Goal: Communication & Community: Share content

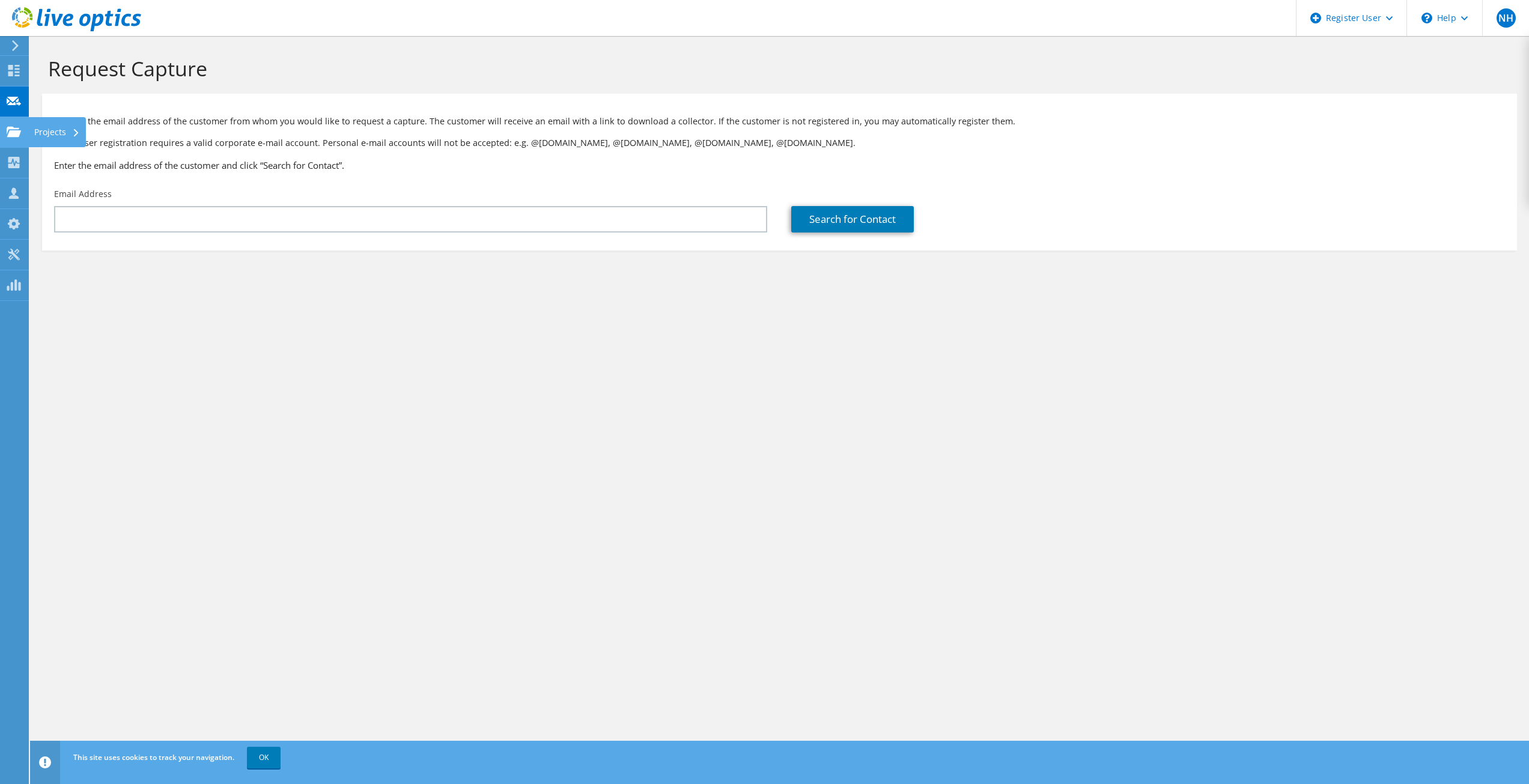
click at [15, 128] on icon at bounding box center [14, 132] width 14 height 11
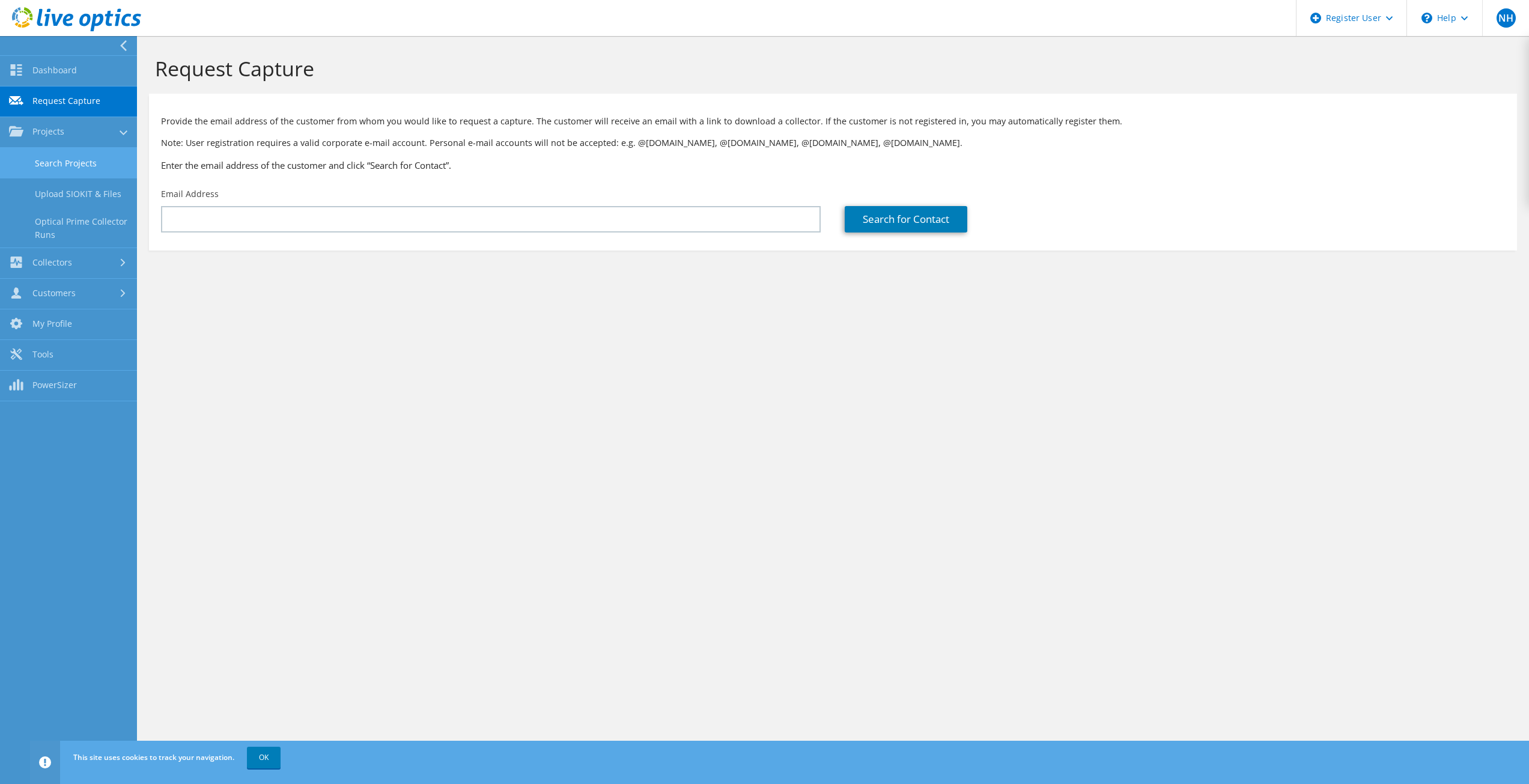
click at [69, 152] on link "Search Projects" at bounding box center [68, 163] width 137 height 31
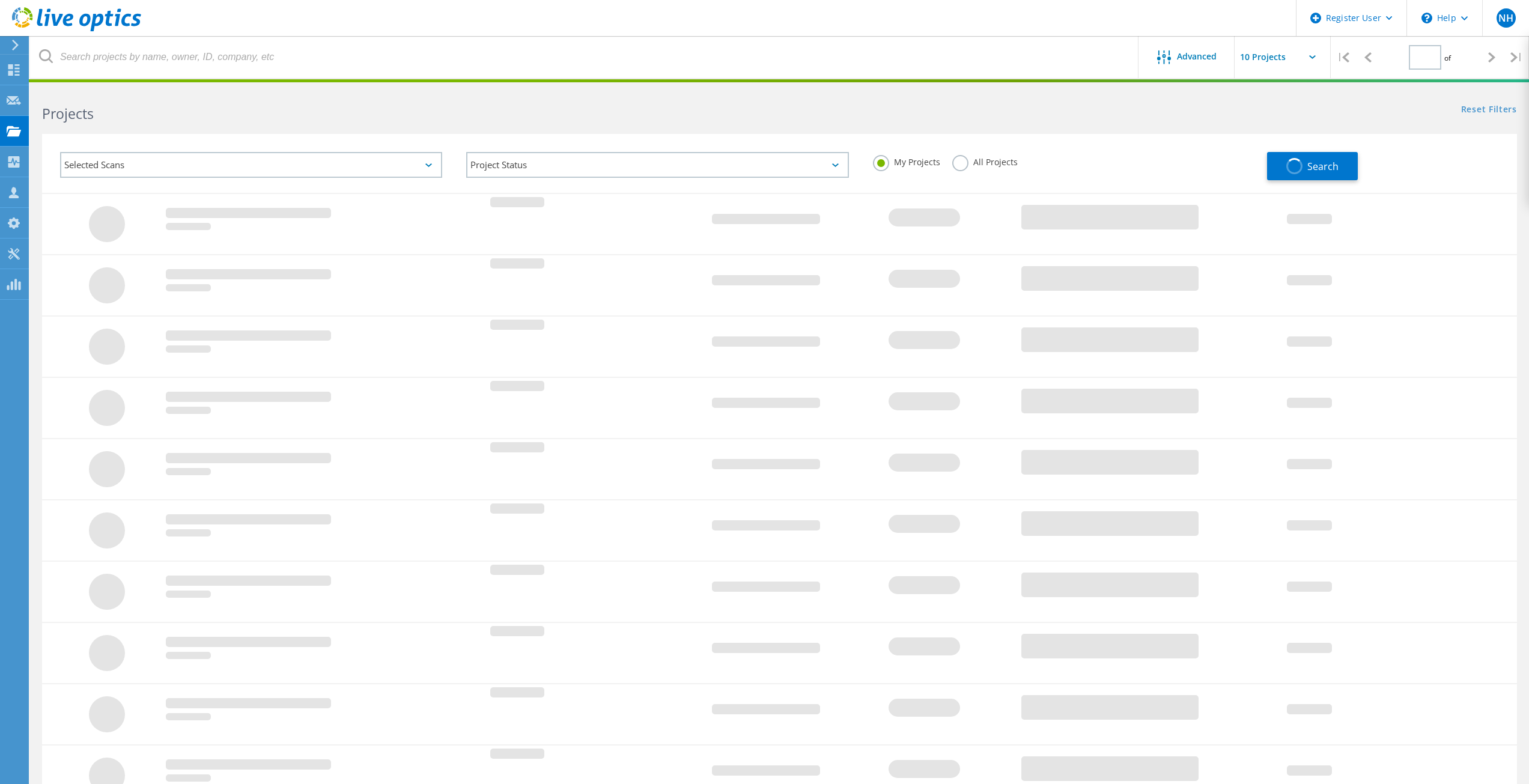
type input "1"
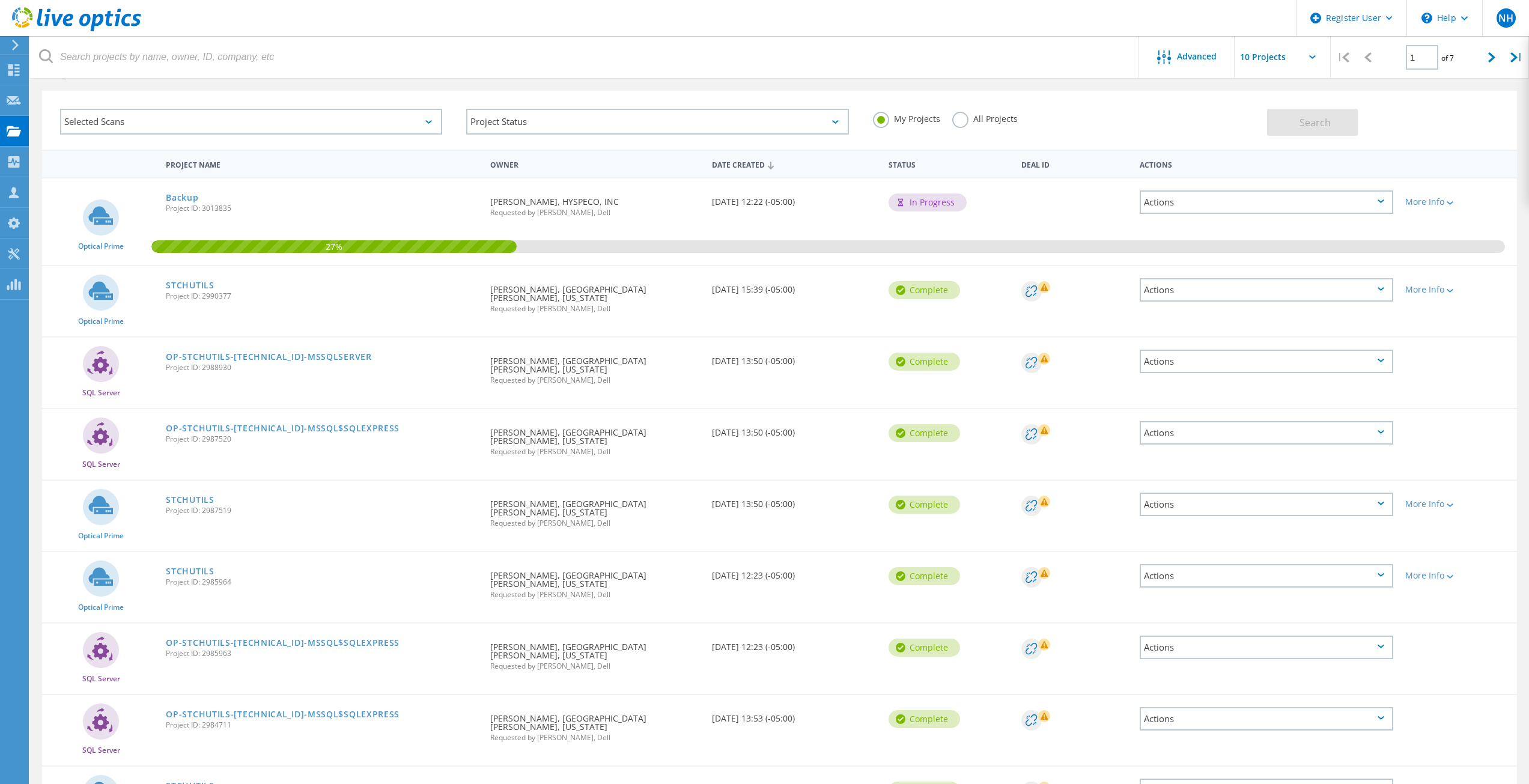
scroll to position [60, 0]
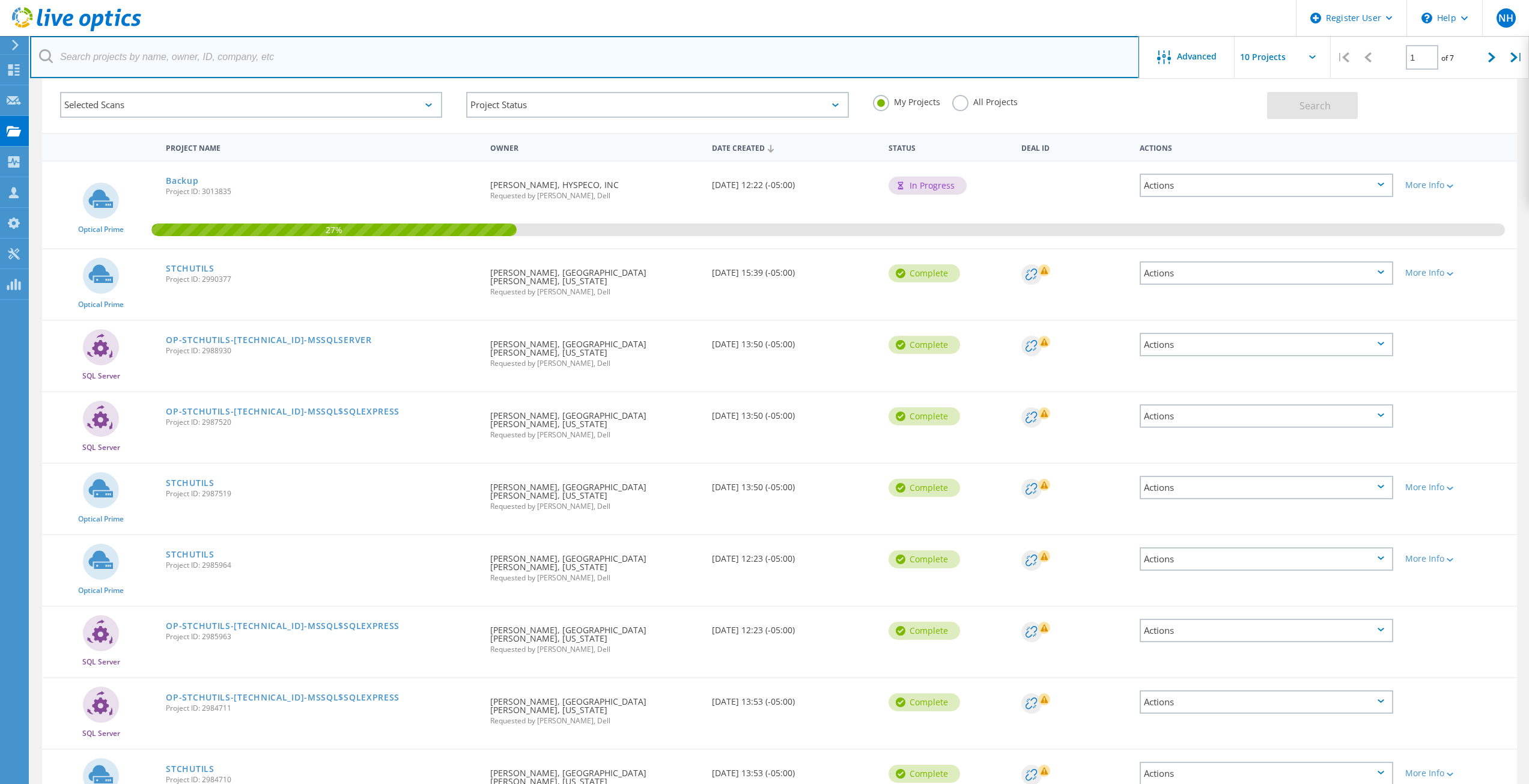
click at [181, 59] on input "text" at bounding box center [585, 57] width 1109 height 42
paste input "[EMAIL_ADDRESS][DOMAIN_NAME]"
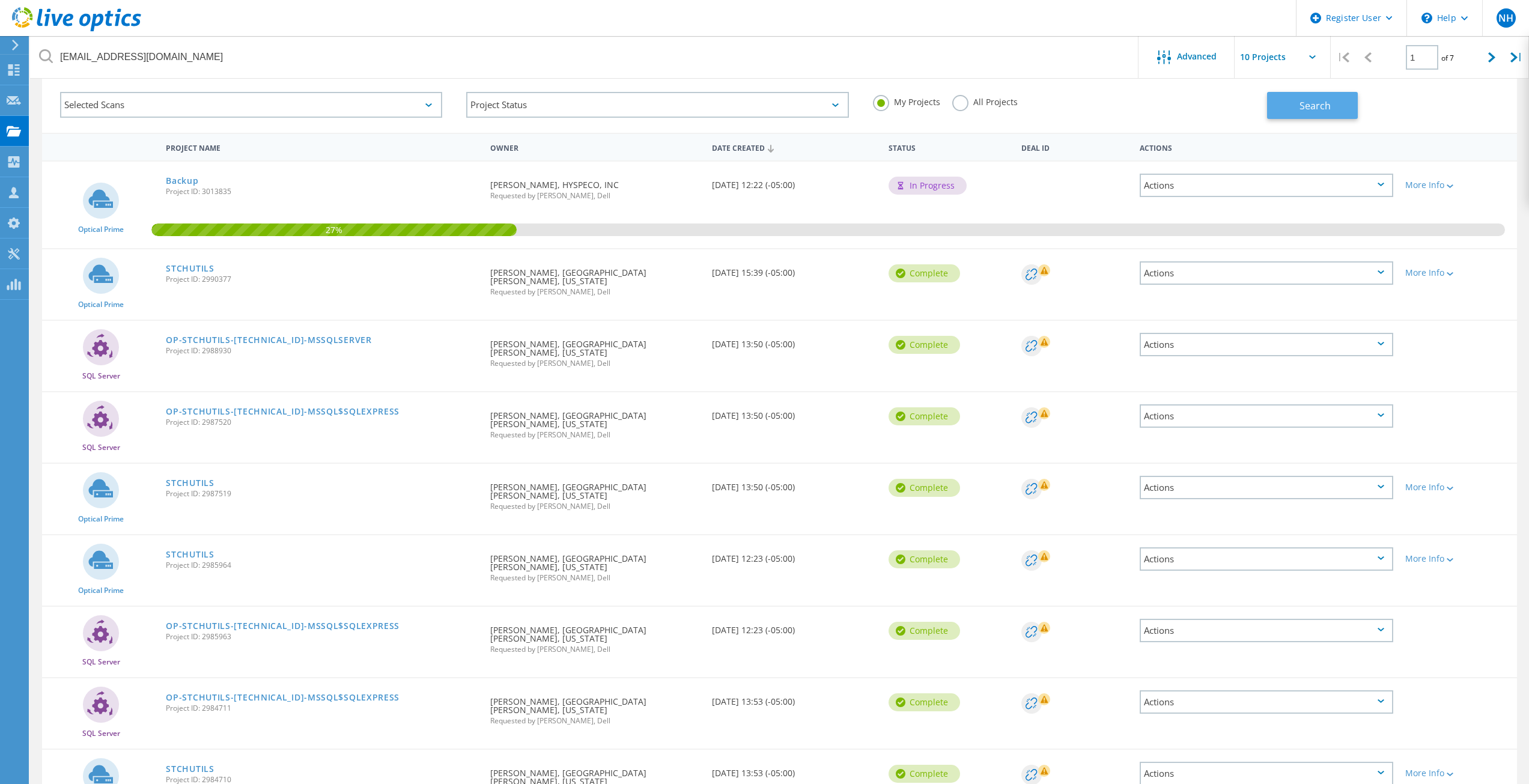
click at [1308, 106] on span "Search" at bounding box center [1316, 105] width 31 height 13
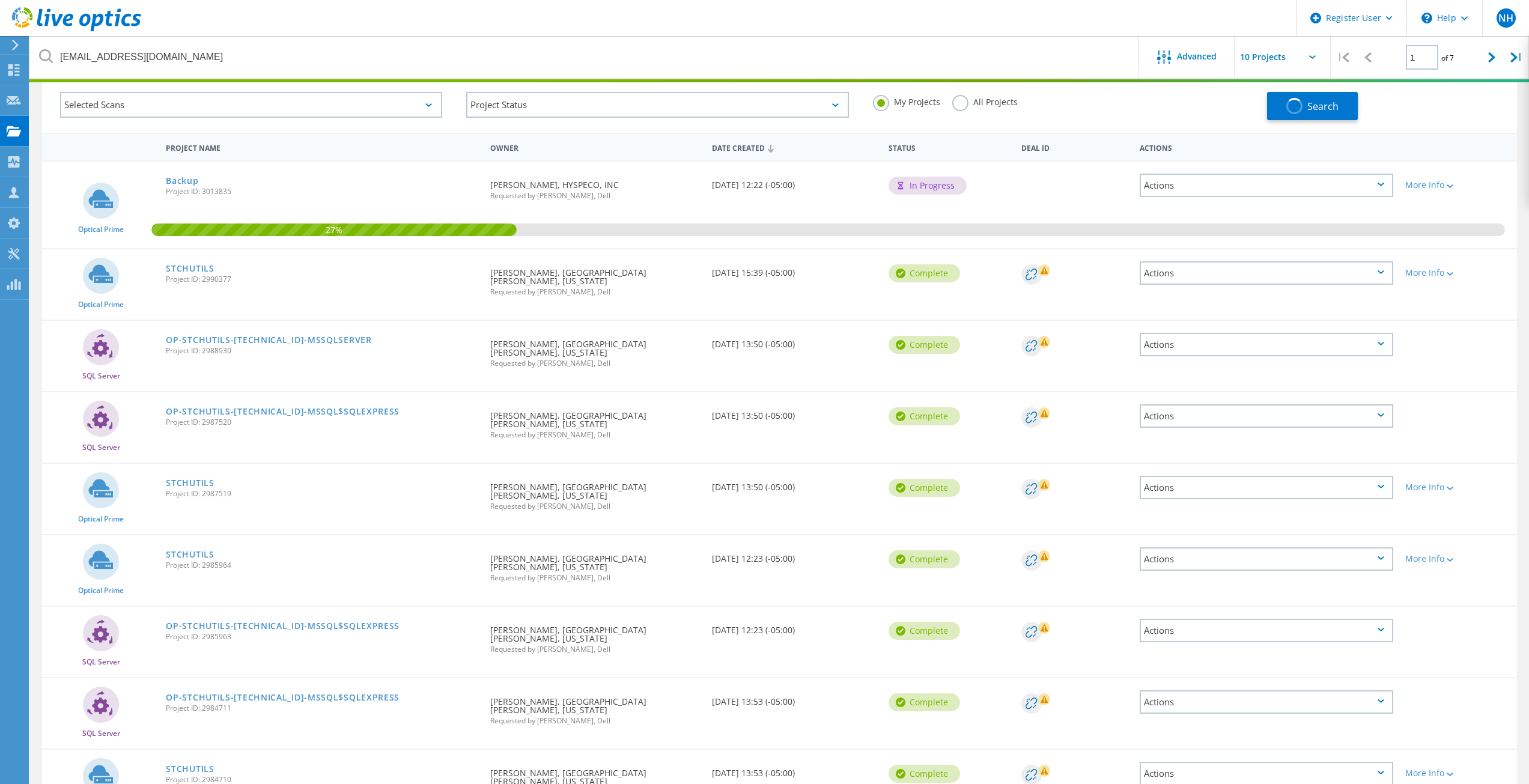
scroll to position [33, 0]
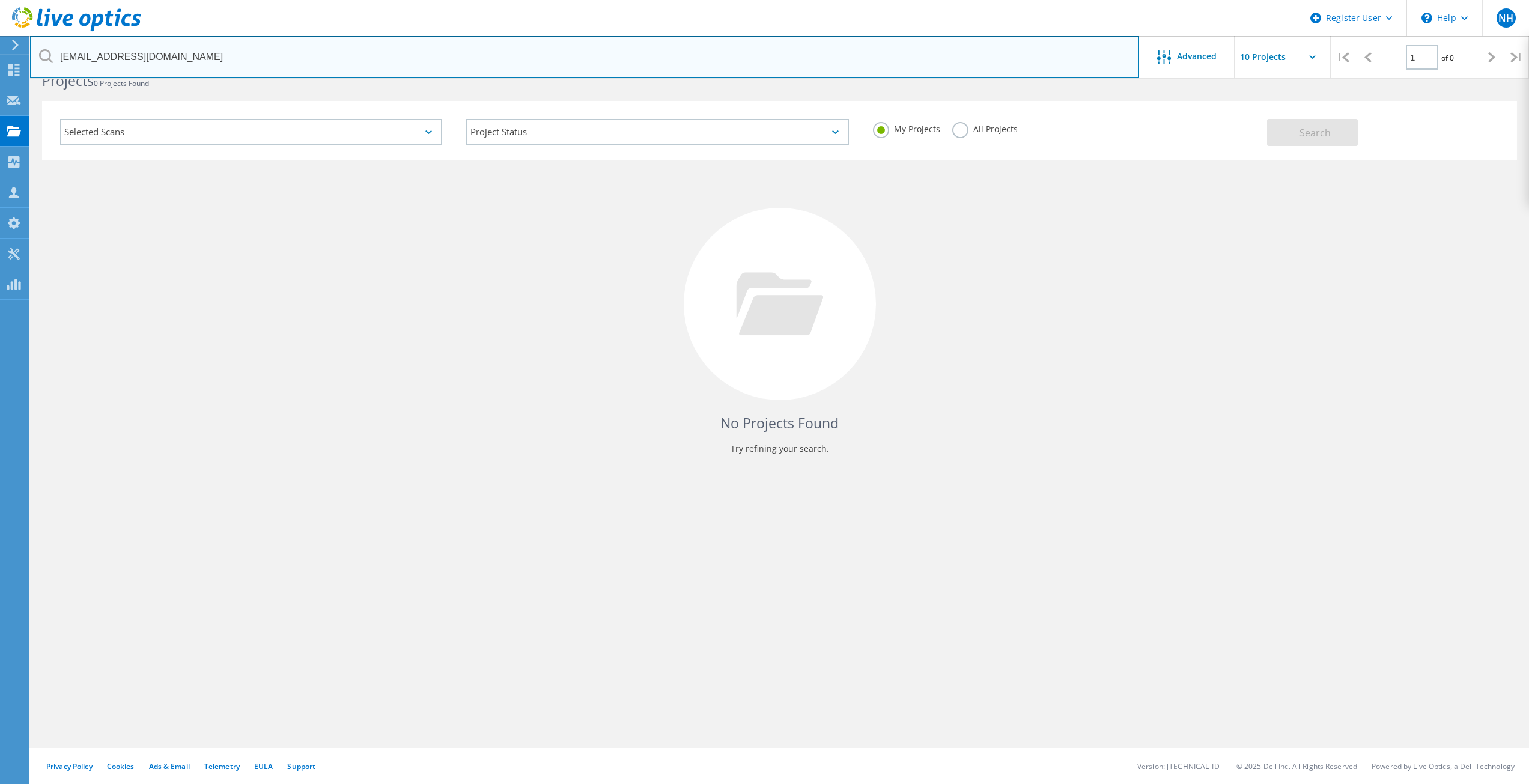
drag, startPoint x: 179, startPoint y: 48, endPoint x: -148, endPoint y: 51, distance: 327.0
click at [0, 51] on html "Register User \n Help Explore Helpful Articles Contact Support NH Dell User Nic…" at bounding box center [764, 421] width 1529 height 907
paste input "Carl Nordblad <carln@csidesigns.com>"
drag, startPoint x: 128, startPoint y: 61, endPoint x: 2, endPoint y: 52, distance: 126.3
click at [2, 54] on div "Register User \n Help Explore Helpful Articles Contact Support NH Dell User Nic…" at bounding box center [764, 419] width 1529 height 730
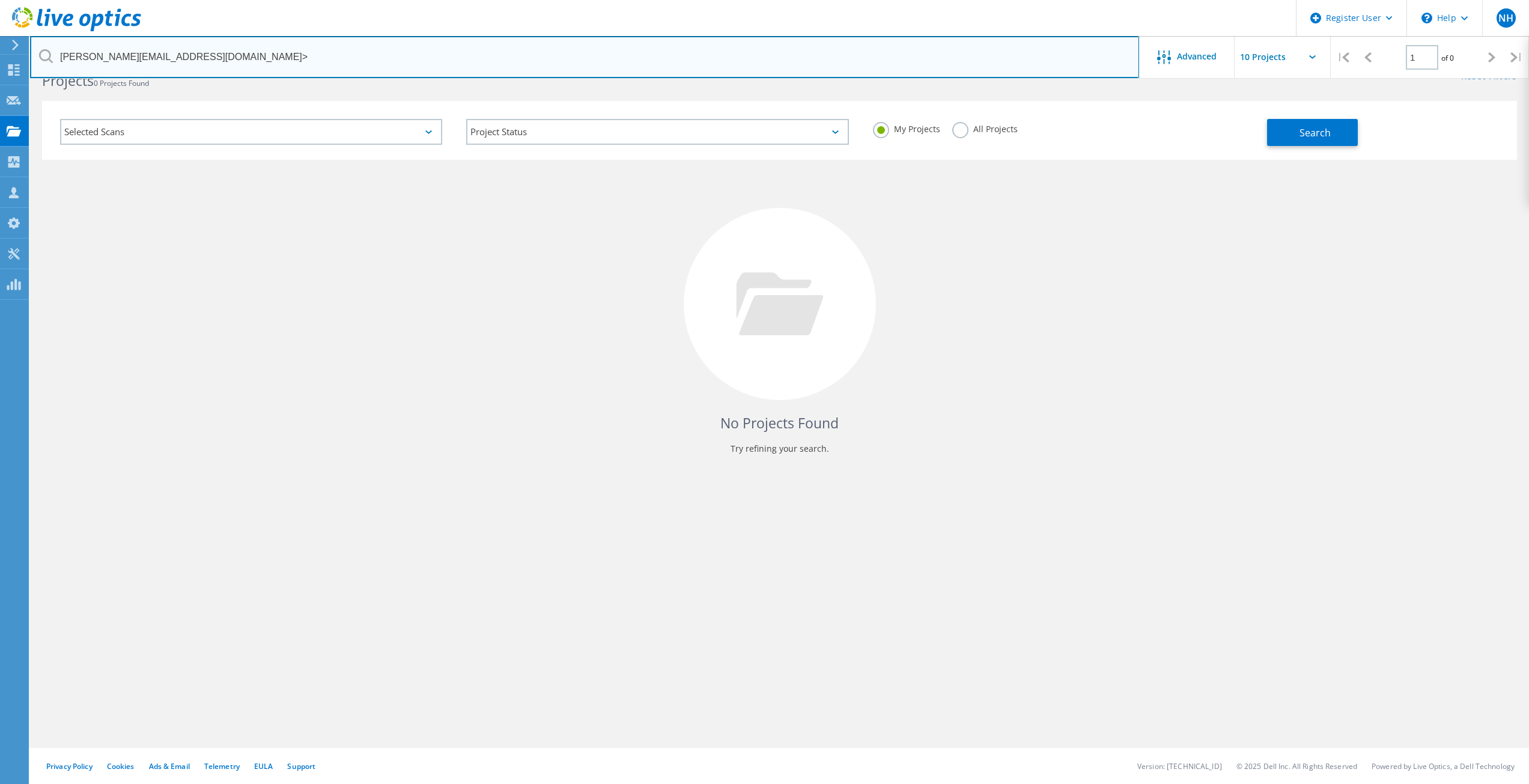
click at [202, 52] on input "carln@csidesigns.com>" at bounding box center [585, 57] width 1109 height 42
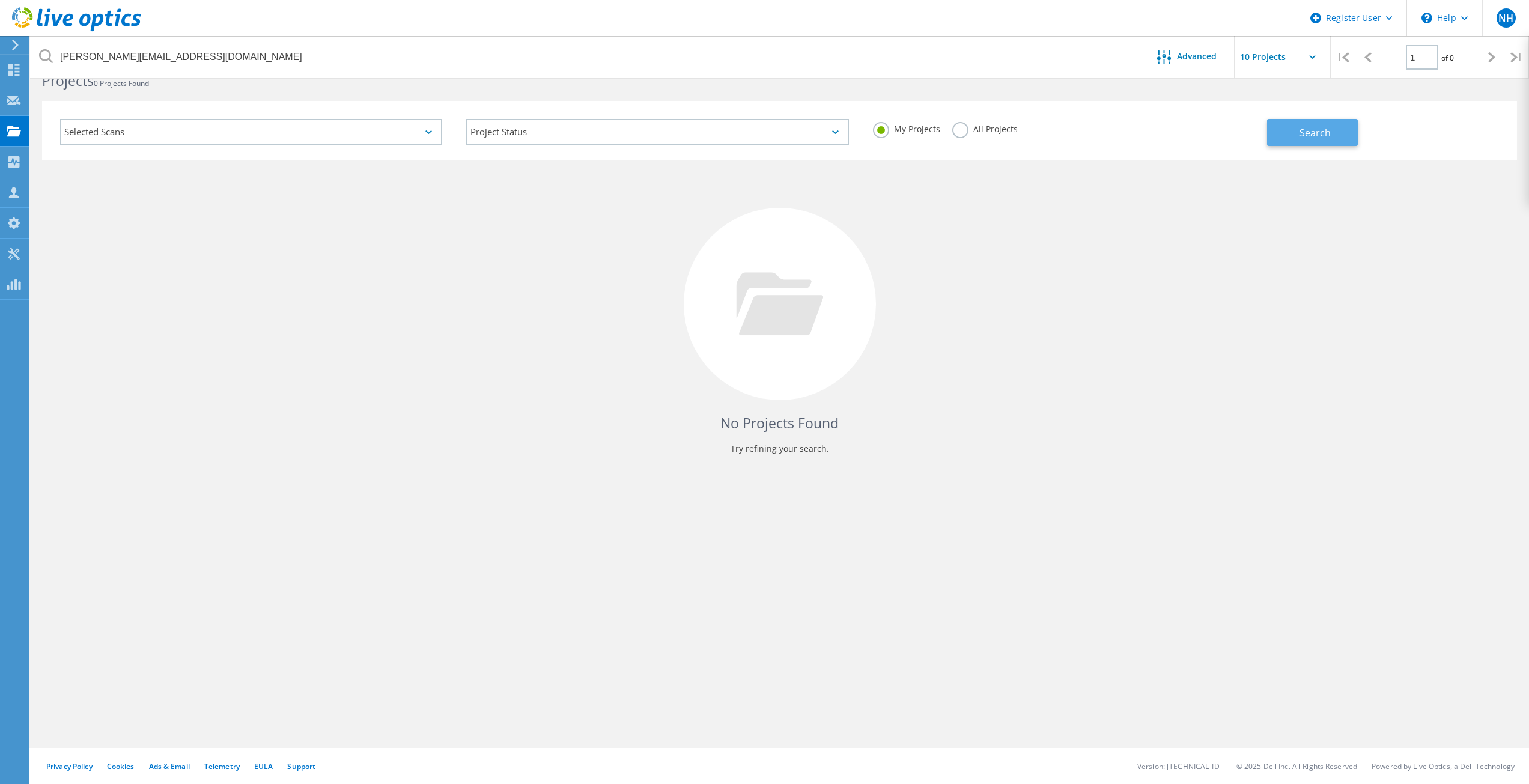
click at [1288, 141] on button "Search" at bounding box center [1312, 132] width 91 height 27
click at [958, 134] on label "All Projects" at bounding box center [985, 127] width 65 height 11
click at [0, 0] on input "All Projects" at bounding box center [0, 0] width 0 height 0
click at [1317, 139] on span "Search" at bounding box center [1316, 133] width 31 height 13
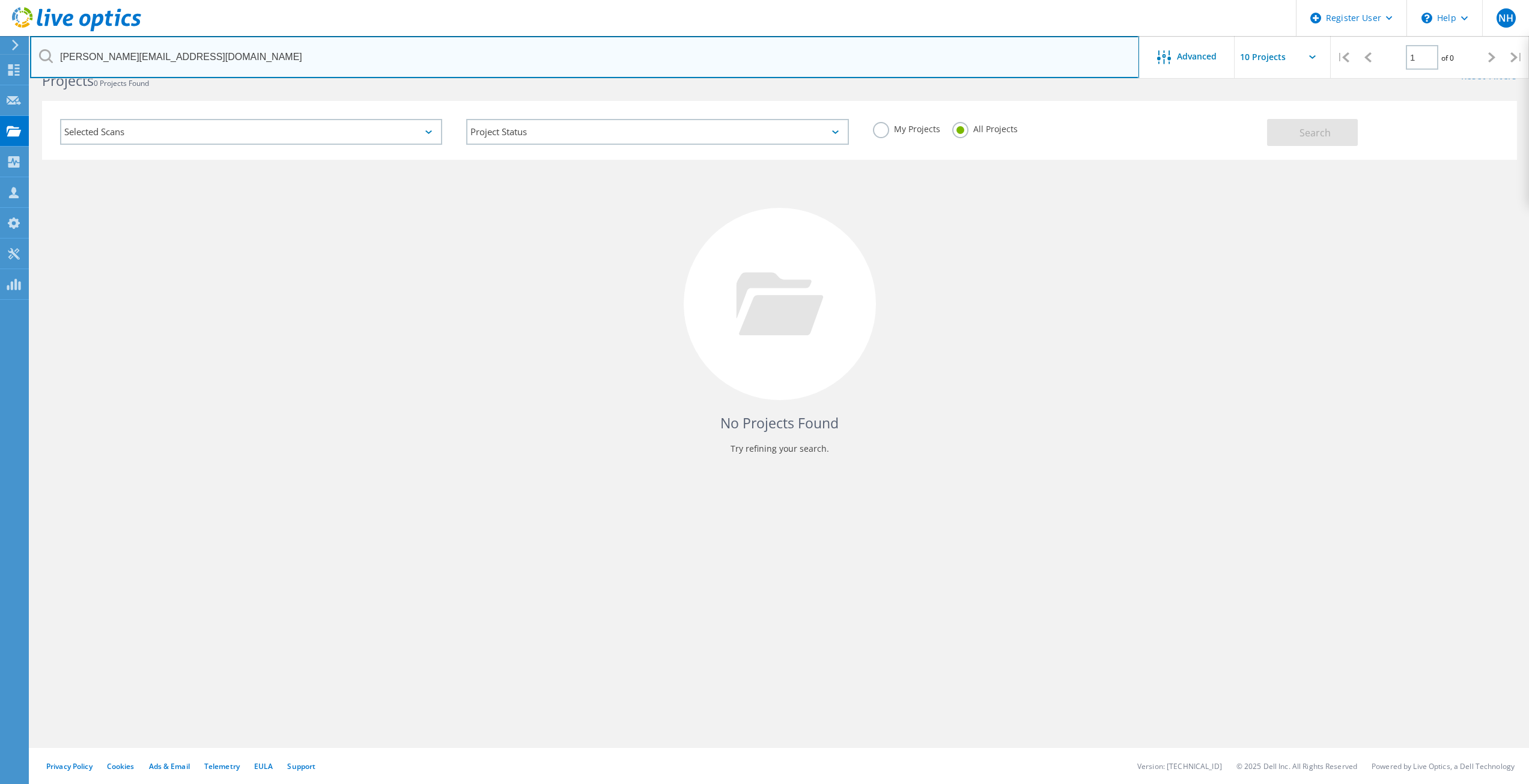
click at [165, 59] on input "carln@csidesigns.com" at bounding box center [585, 57] width 1109 height 42
paste input "davidd"
type input "[EMAIL_ADDRESS][DOMAIN_NAME]"
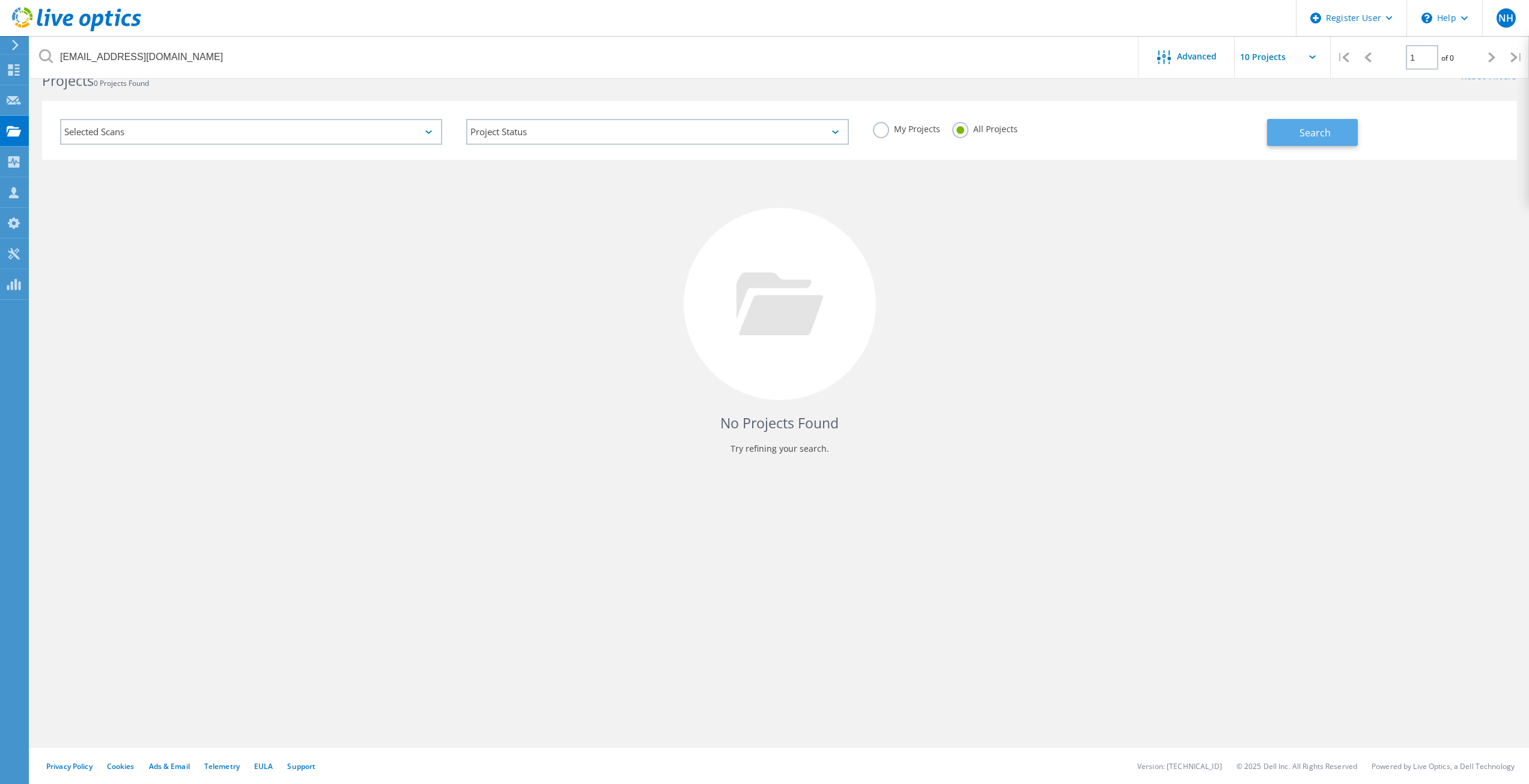
click at [1305, 132] on span "Search" at bounding box center [1316, 133] width 31 height 13
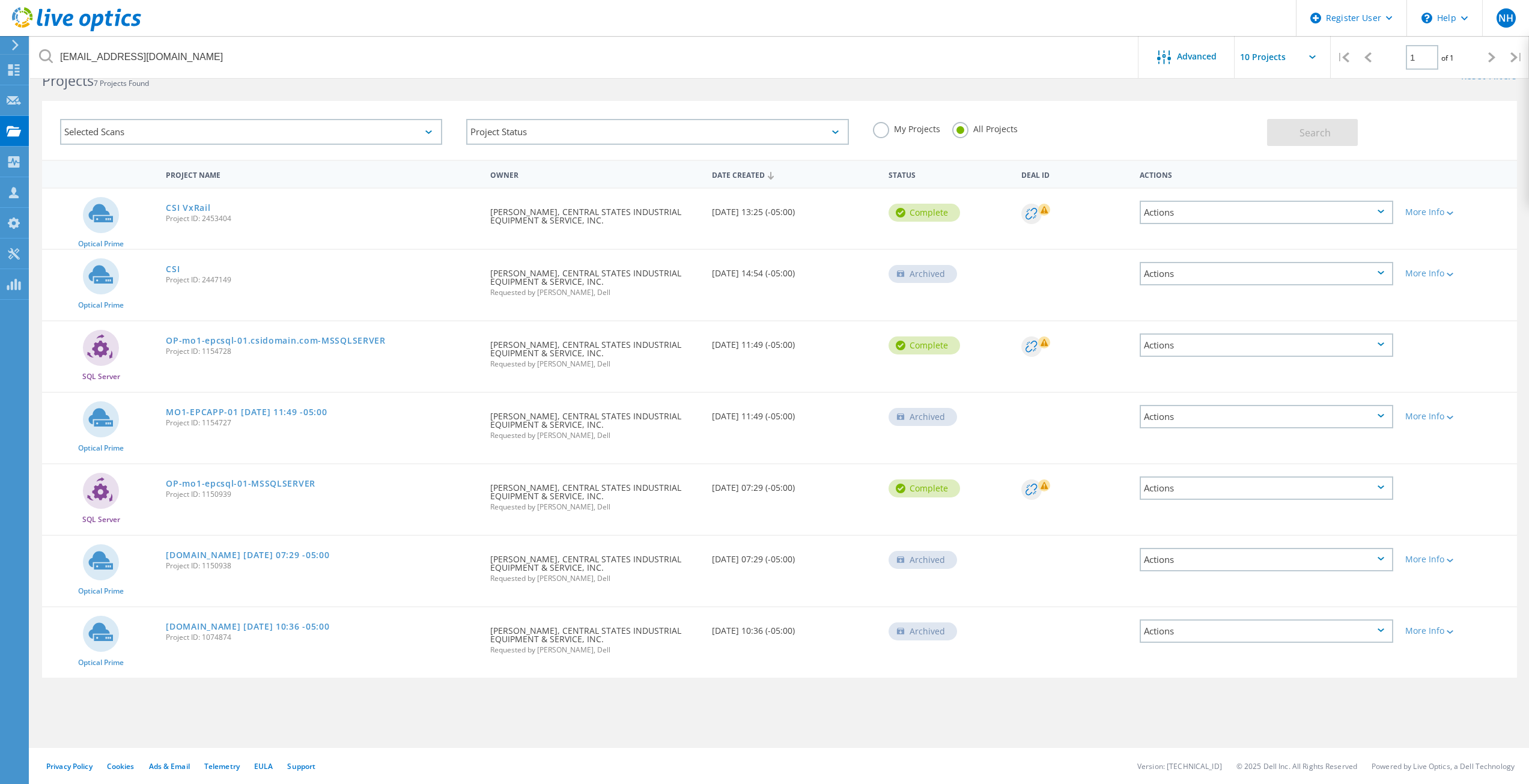
drag, startPoint x: 188, startPoint y: 208, endPoint x: 150, endPoint y: 204, distance: 38.2
click at [150, 204] on div "Optical Prime" at bounding box center [101, 219] width 118 height 60
click at [170, 270] on link "CSI" at bounding box center [172, 269] width 14 height 9
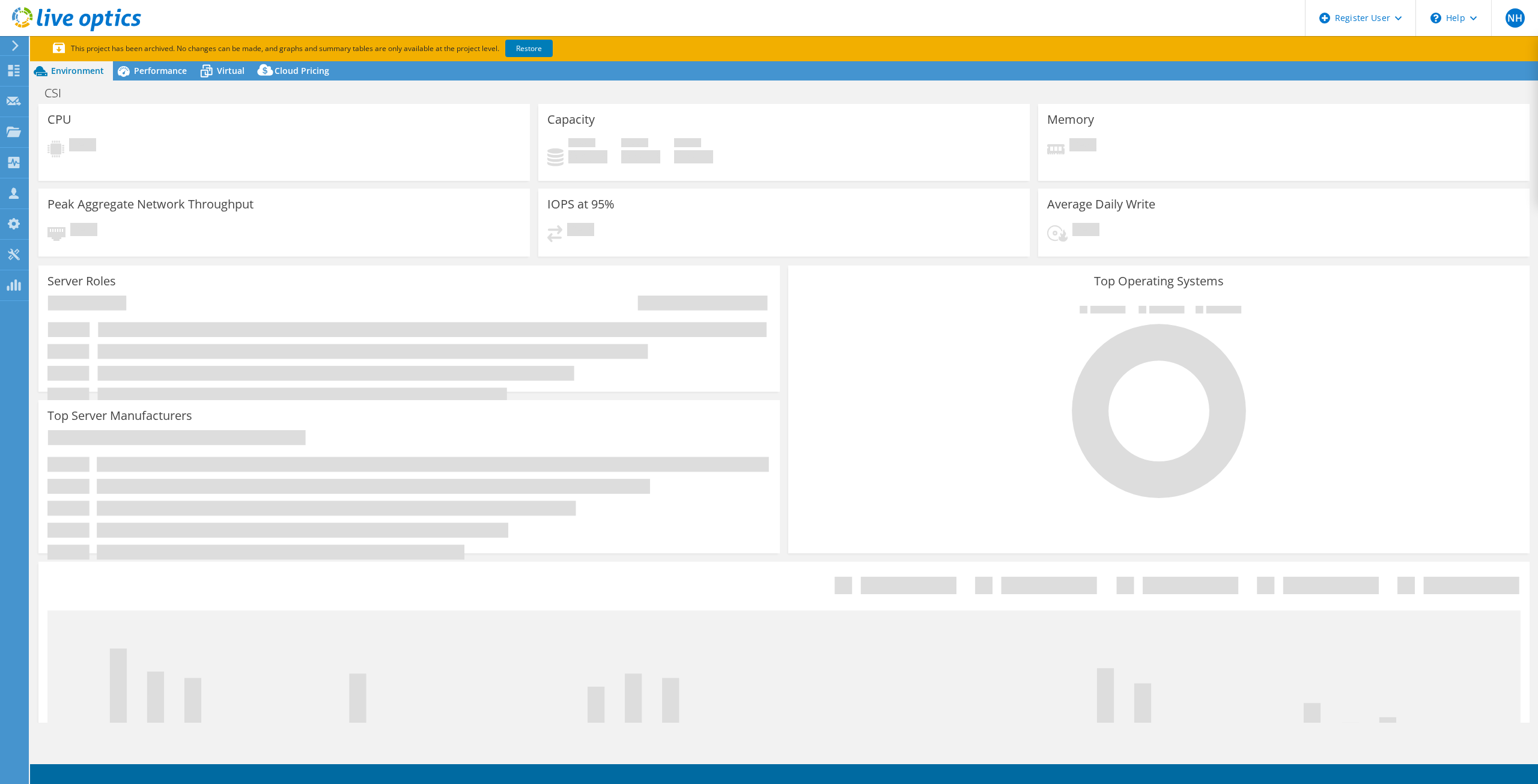
select select "USD"
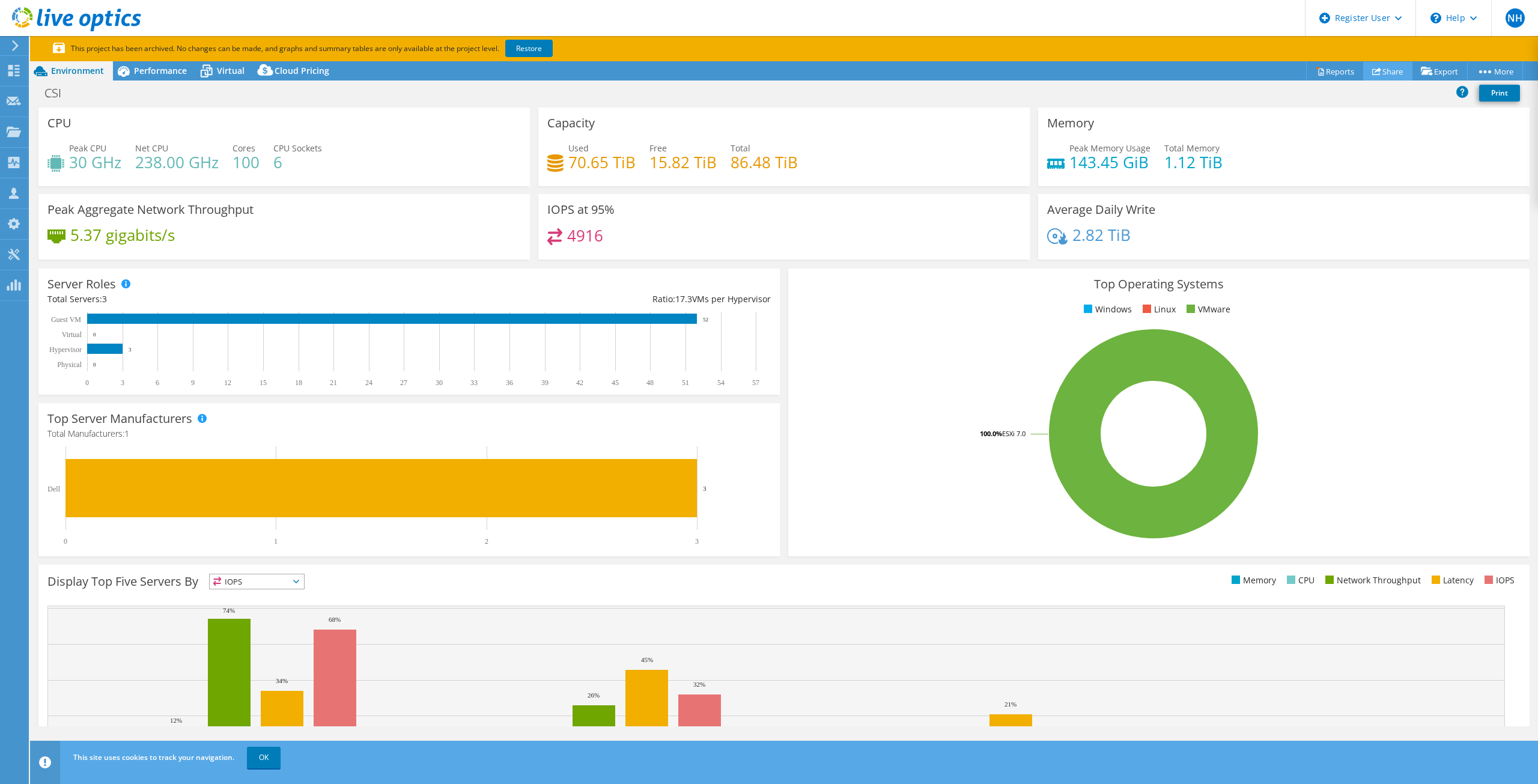
click at [1382, 69] on link "Share" at bounding box center [1387, 71] width 49 height 18
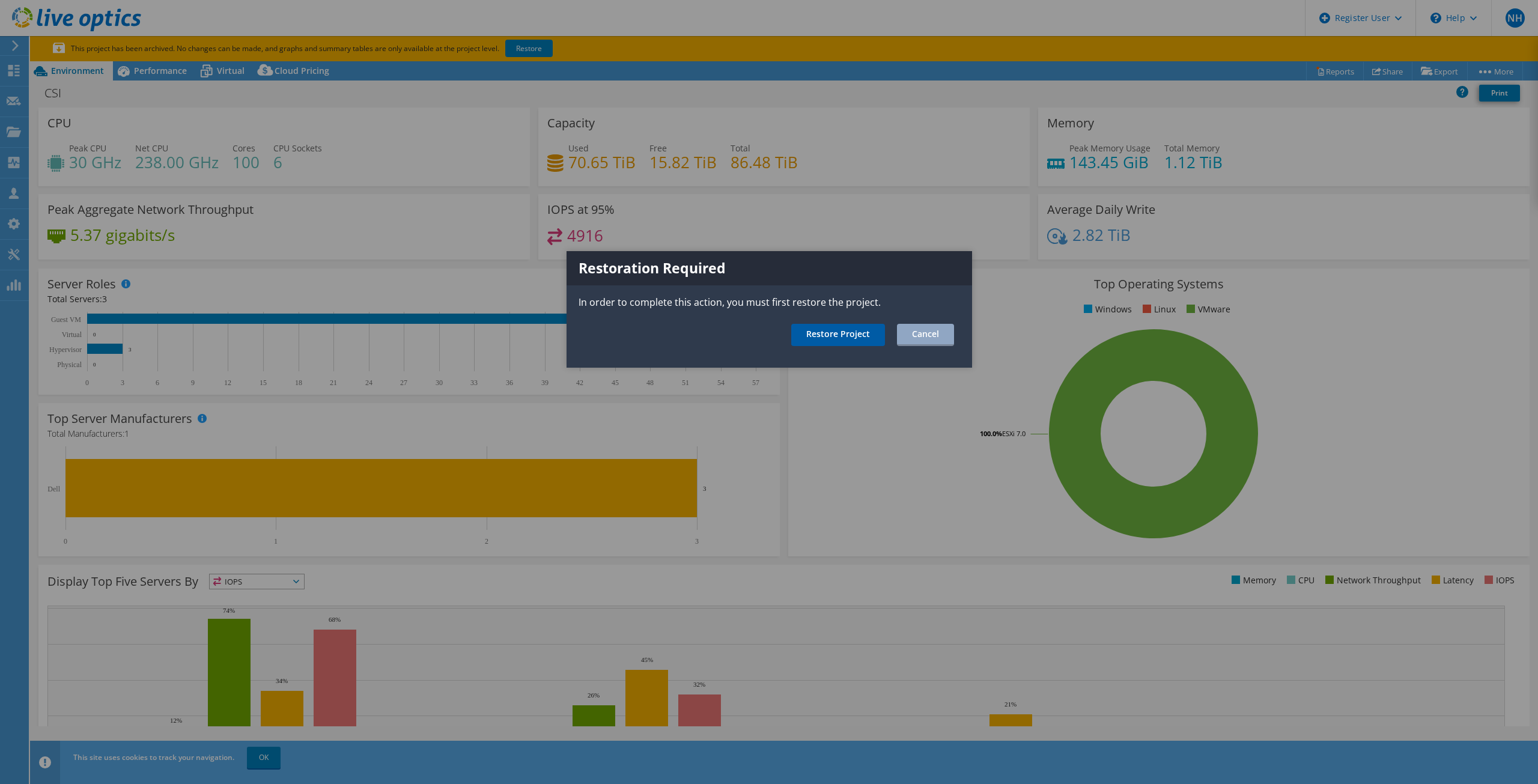
click at [863, 338] on link "Restore Project" at bounding box center [838, 335] width 94 height 22
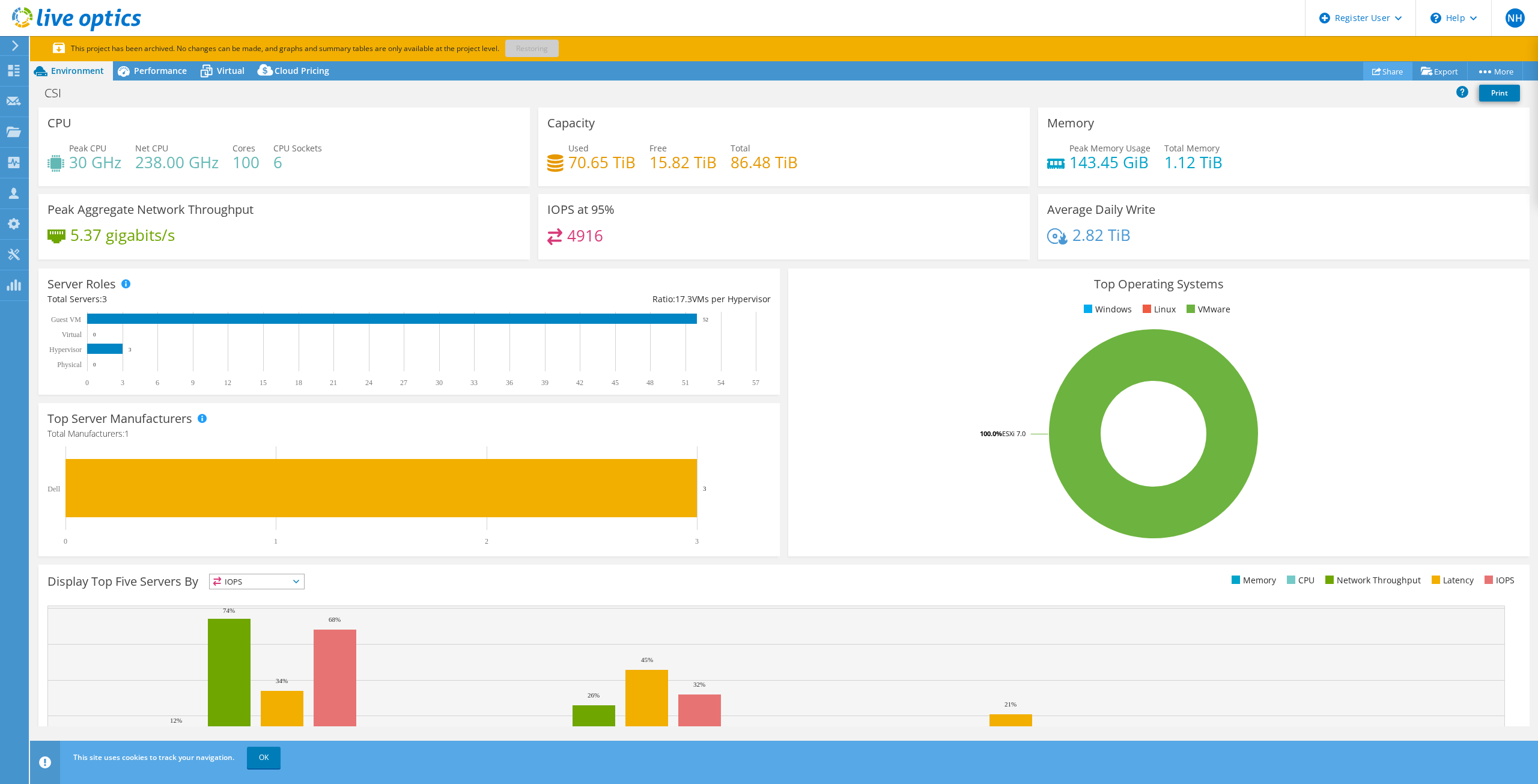
click at [1389, 77] on link "Share" at bounding box center [1387, 71] width 49 height 18
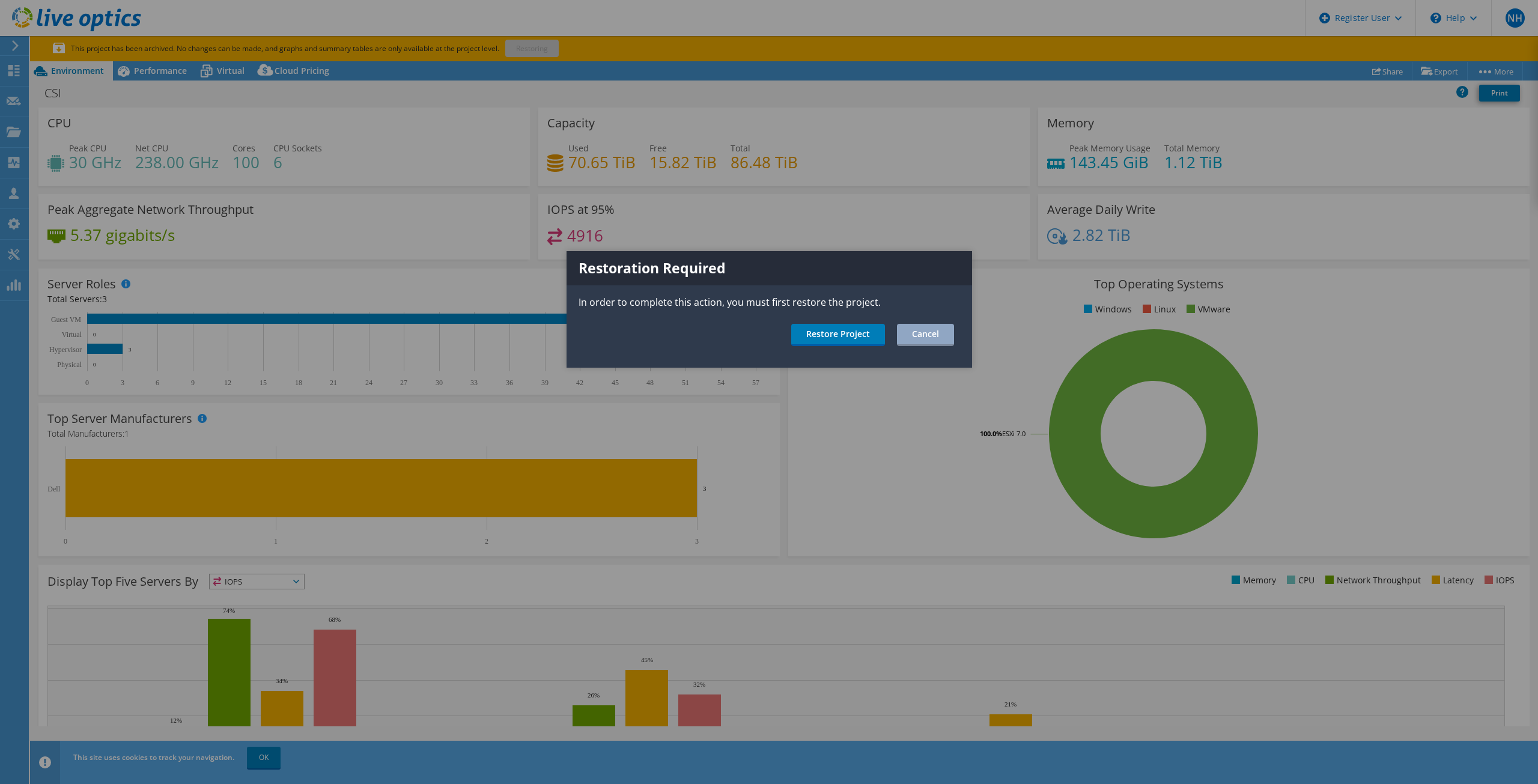
click at [968, 189] on div at bounding box center [769, 392] width 1538 height 784
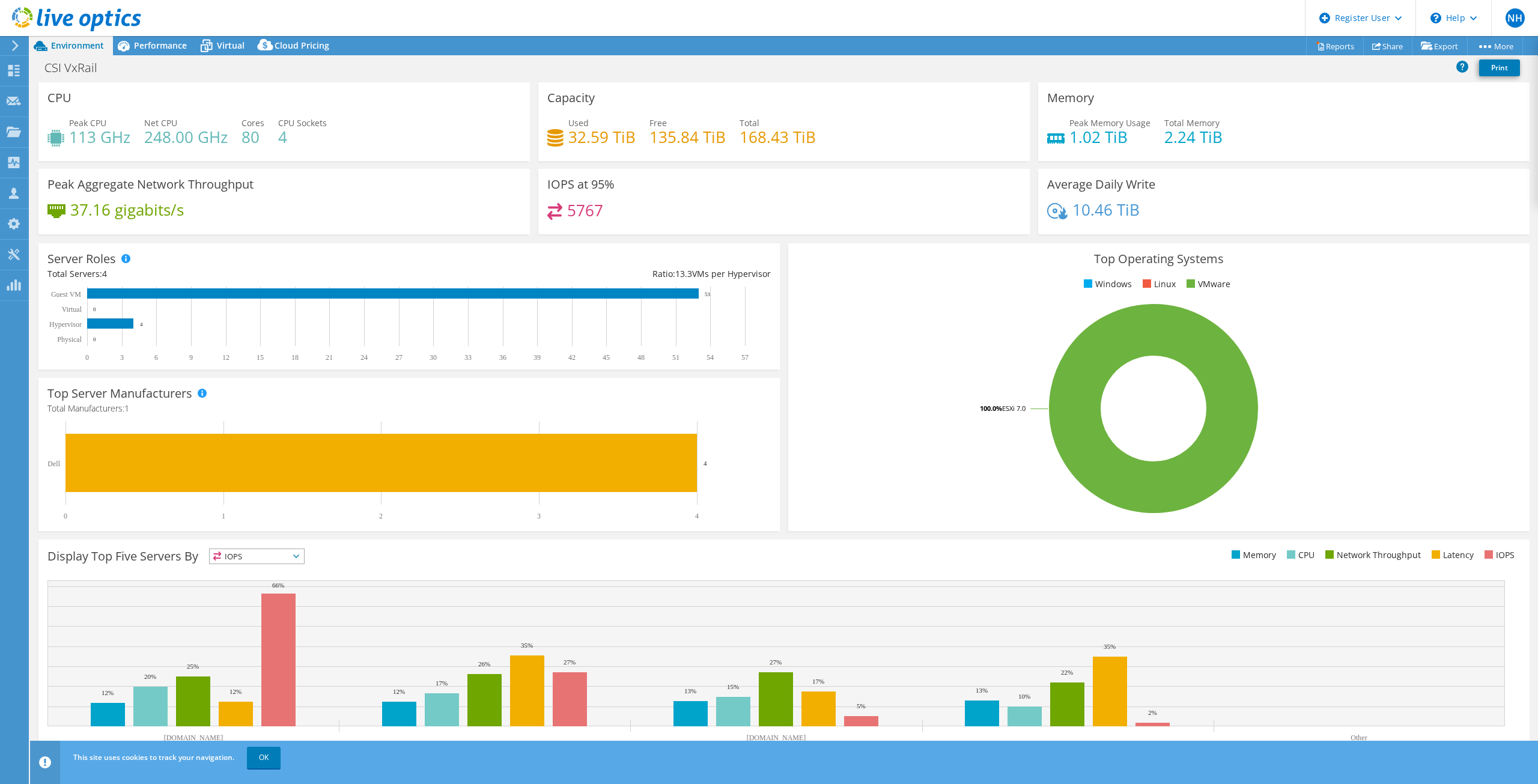
select select "USD"
click at [1394, 43] on link "Share" at bounding box center [1387, 46] width 49 height 18
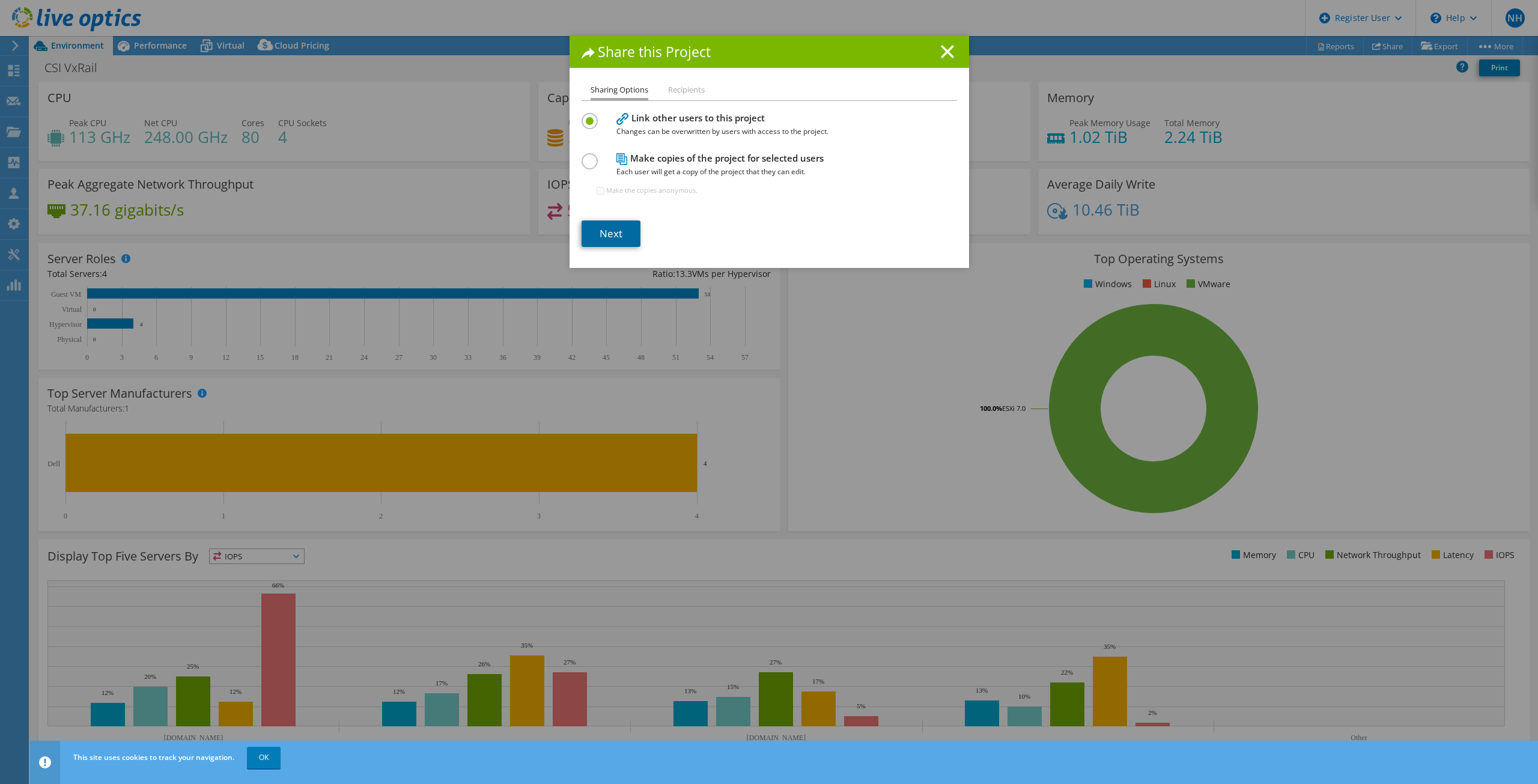
click at [603, 224] on link "Next" at bounding box center [611, 234] width 59 height 26
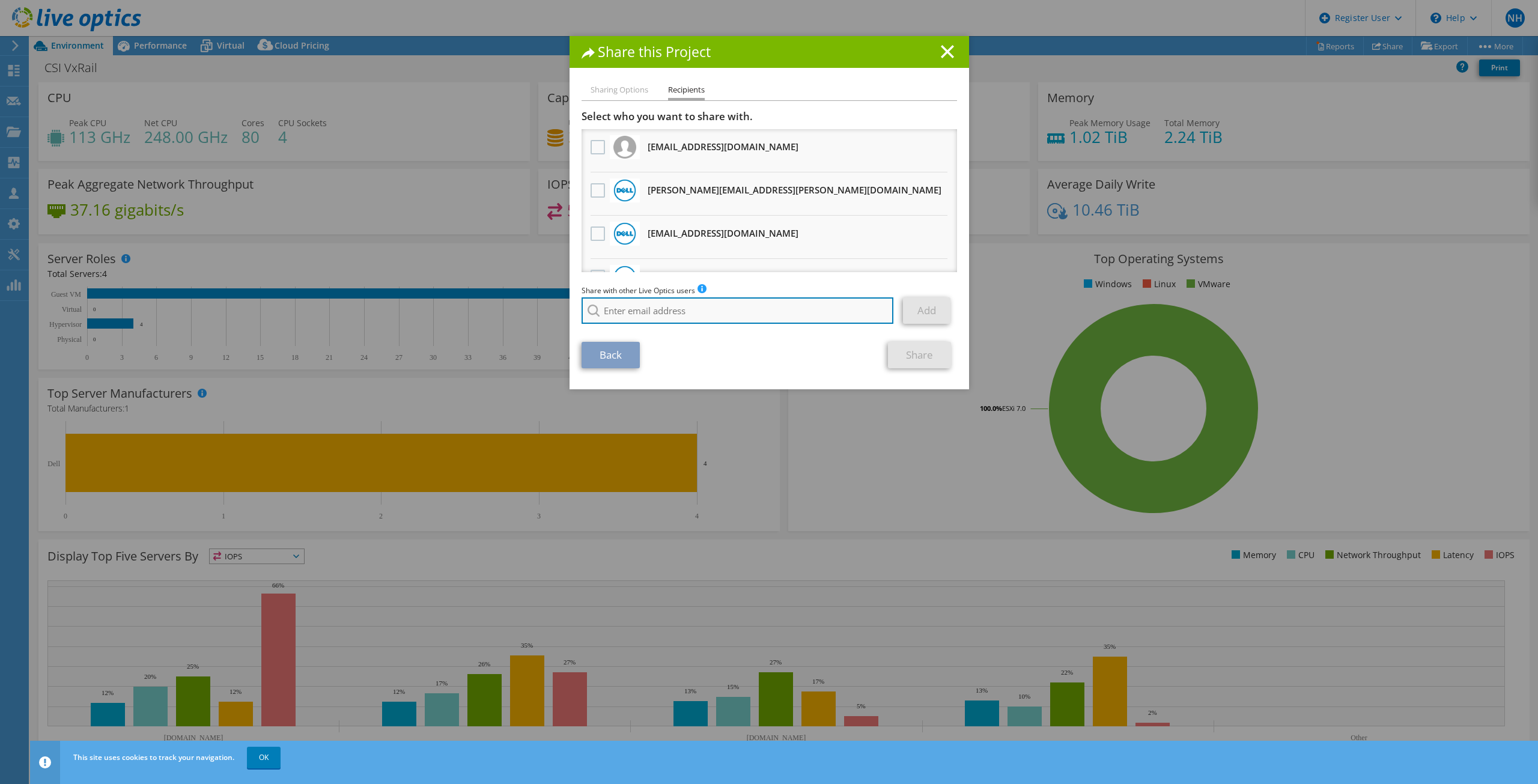
click at [678, 308] on input "search" at bounding box center [738, 310] width 312 height 26
click at [645, 323] on li "[PERSON_NAME][EMAIL_ADDRESS][PERSON_NAME][DOMAIN_NAME]" at bounding box center [704, 327] width 245 height 14
type input "[PERSON_NAME][EMAIL_ADDRESS][PERSON_NAME][DOMAIN_NAME]"
click at [933, 306] on link "Add" at bounding box center [927, 310] width 48 height 26
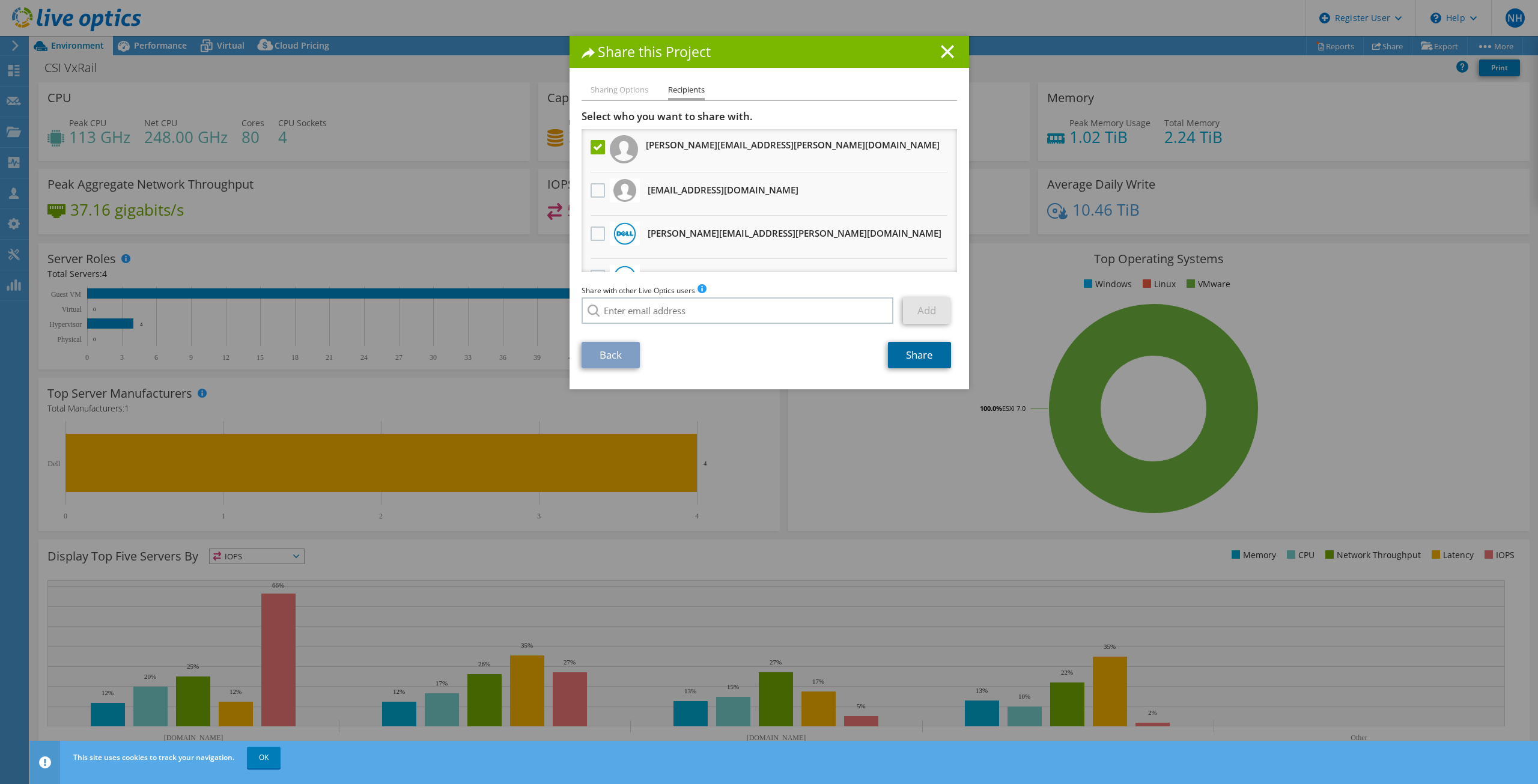
click at [923, 349] on link "Share" at bounding box center [920, 355] width 63 height 26
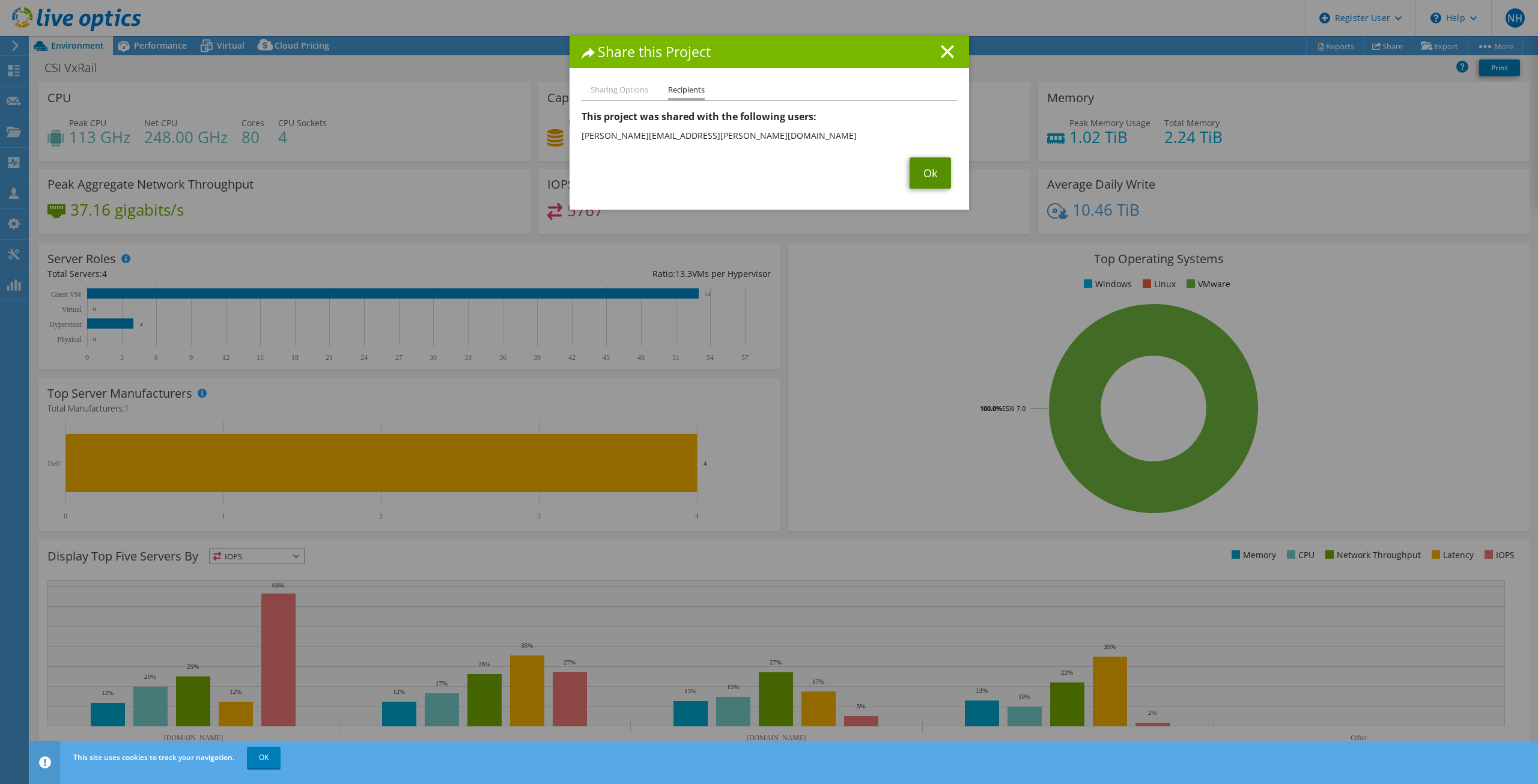
click at [926, 177] on link "Ok" at bounding box center [930, 173] width 41 height 31
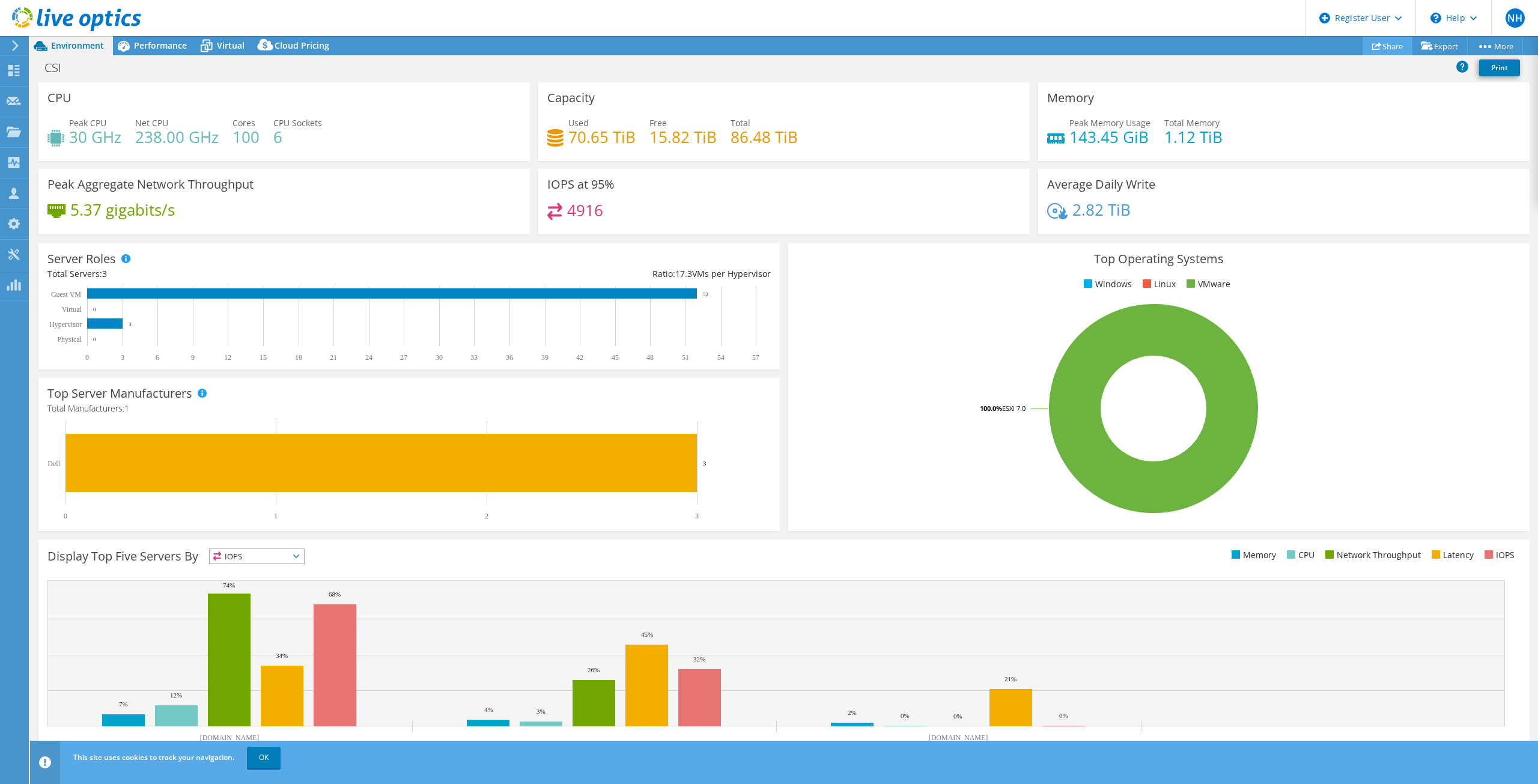
click at [1395, 47] on link "Share" at bounding box center [1387, 46] width 50 height 18
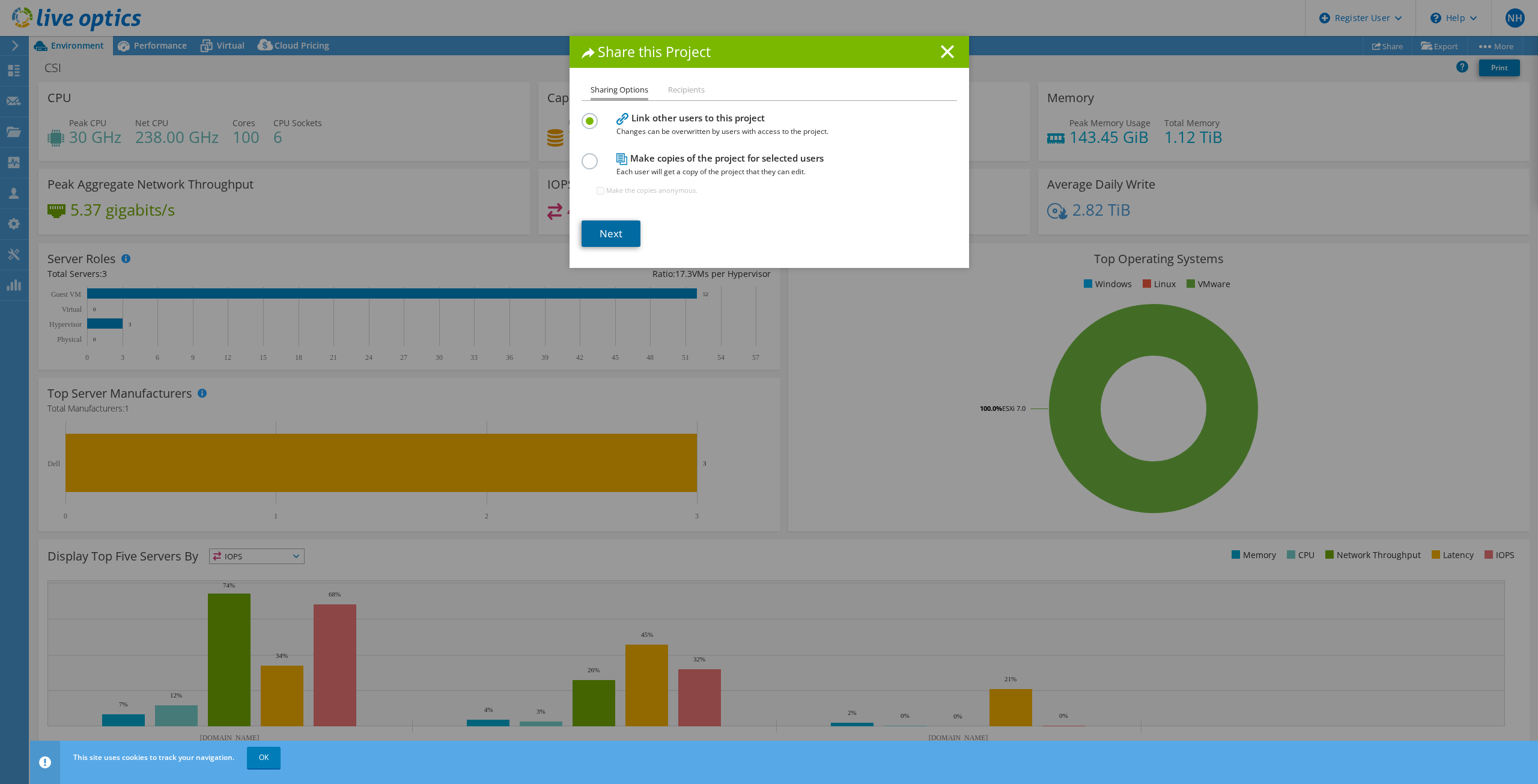
click at [605, 235] on link "Next" at bounding box center [611, 234] width 59 height 26
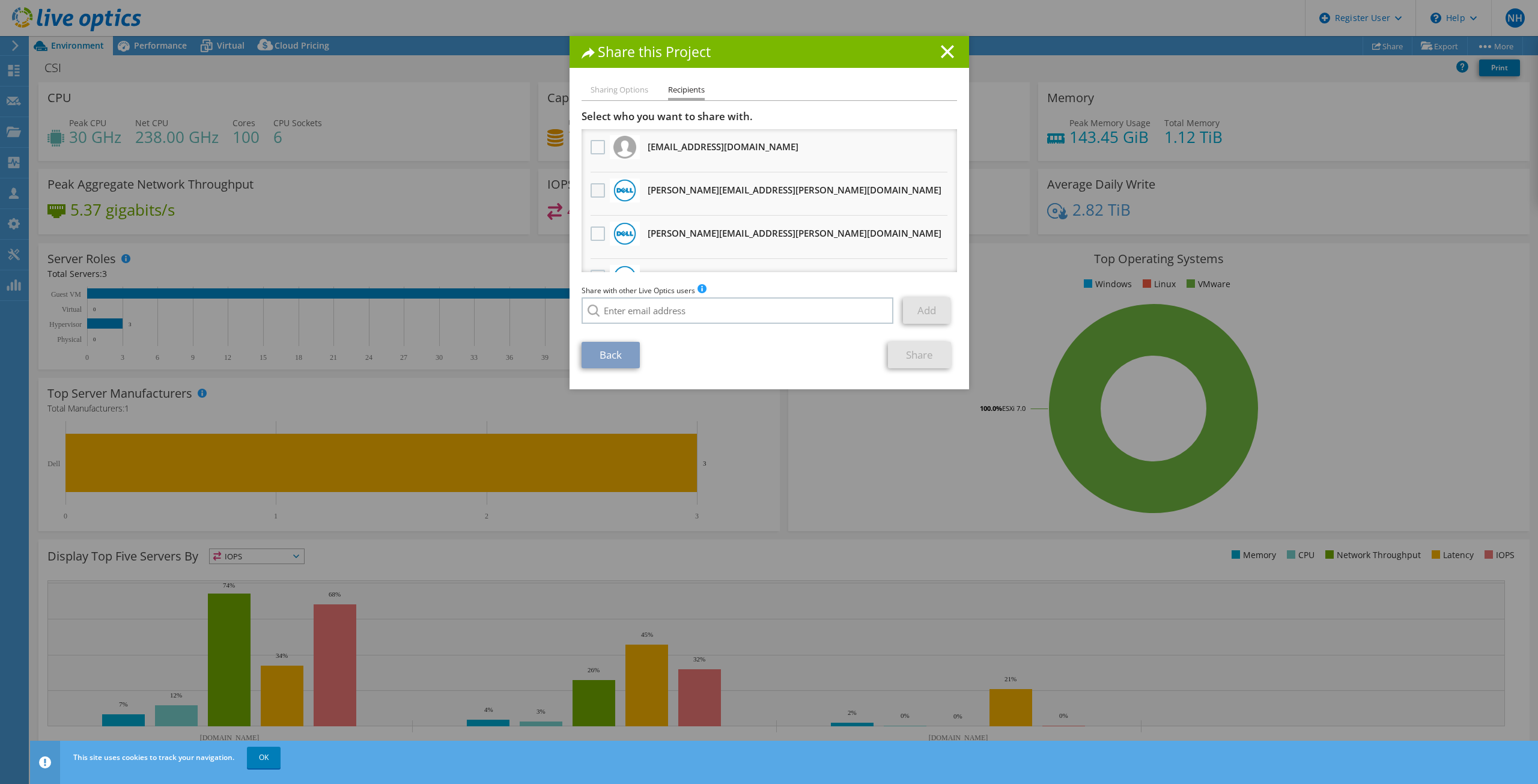
click at [595, 188] on label at bounding box center [599, 190] width 18 height 14
click at [0, 0] on input "checkbox" at bounding box center [0, 0] width 0 height 0
click at [925, 357] on link "Share" at bounding box center [920, 355] width 63 height 26
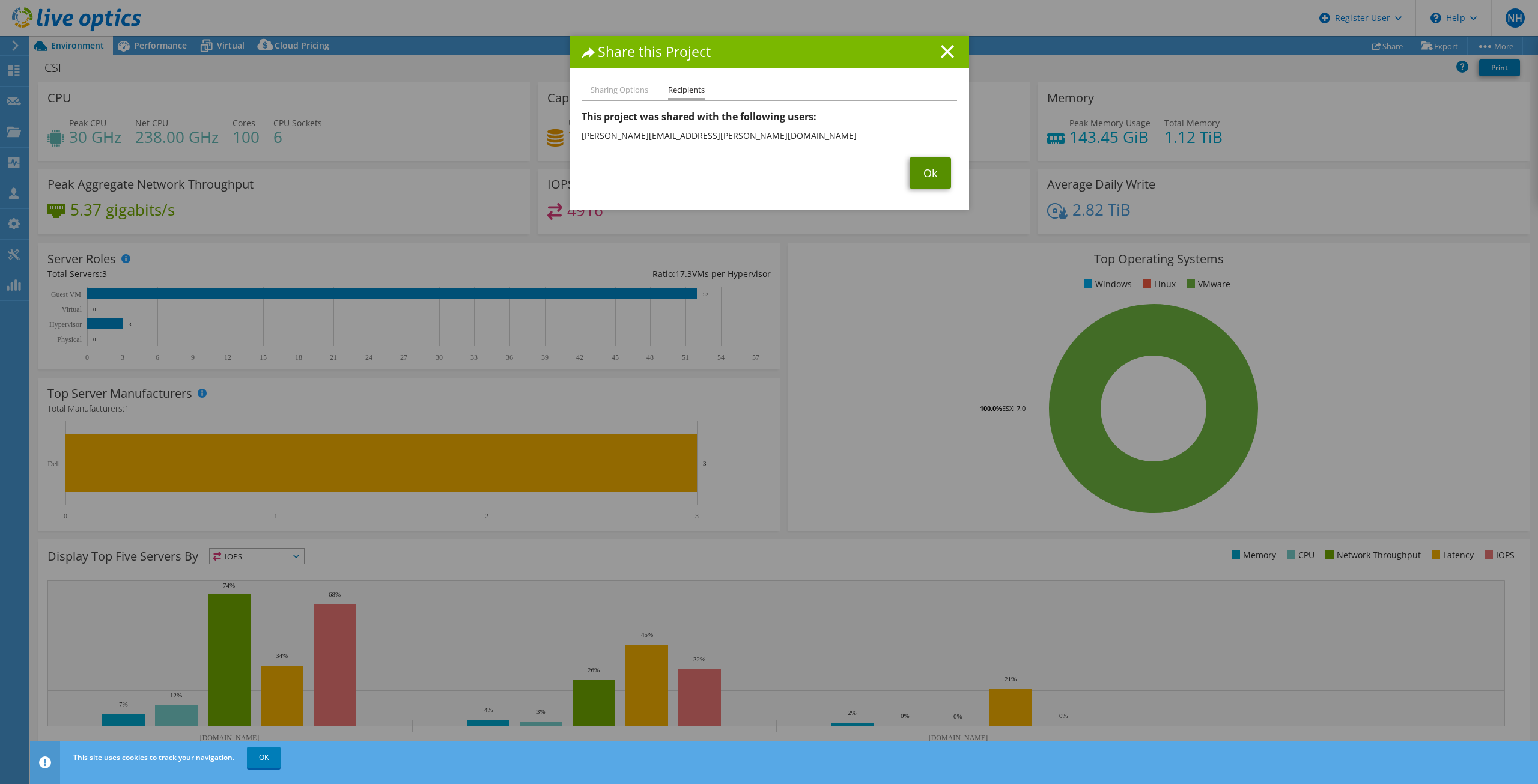
click at [923, 181] on link "Ok" at bounding box center [930, 173] width 41 height 31
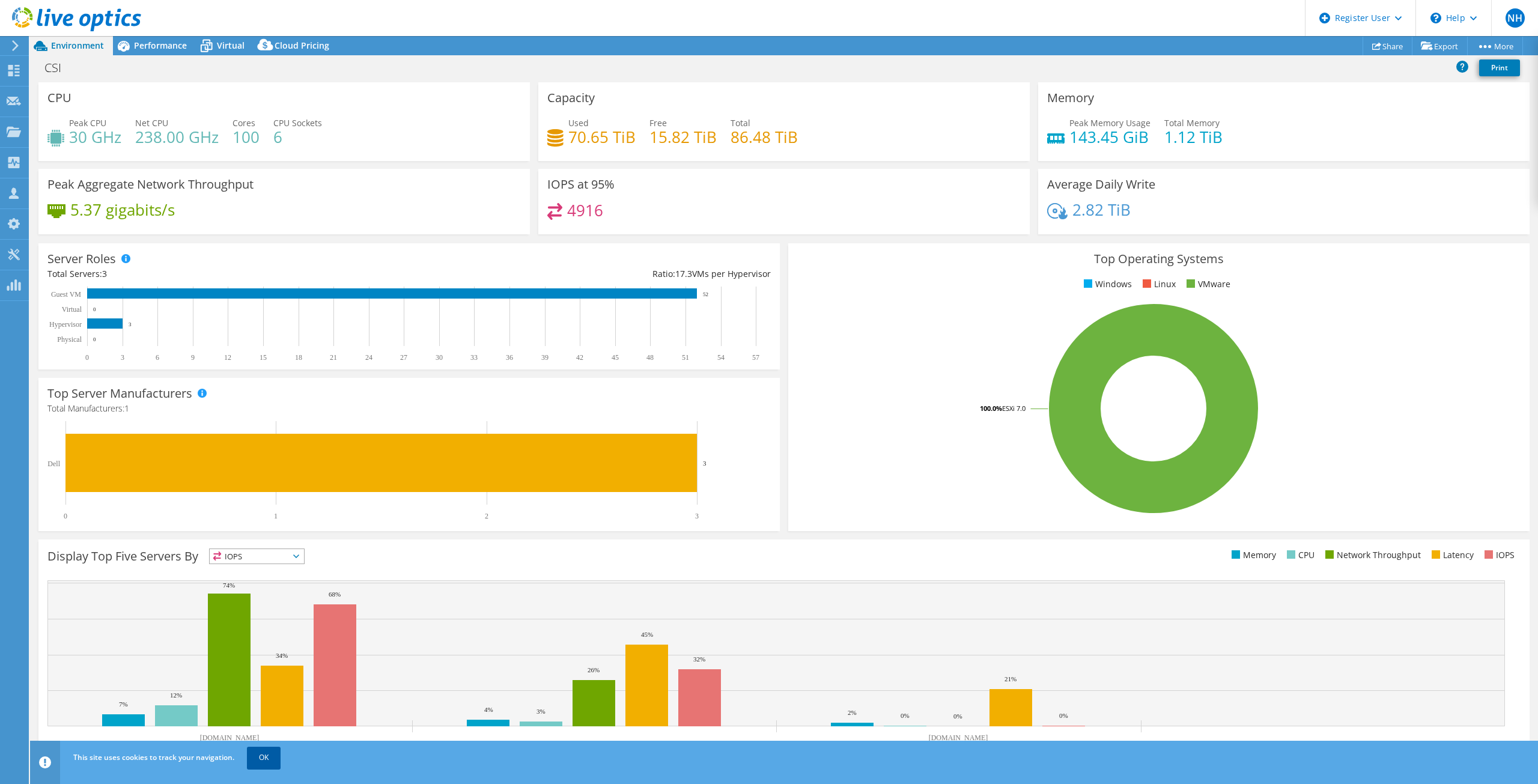
click at [272, 761] on link "OK" at bounding box center [263, 757] width 33 height 22
